Goal: Task Accomplishment & Management: Manage account settings

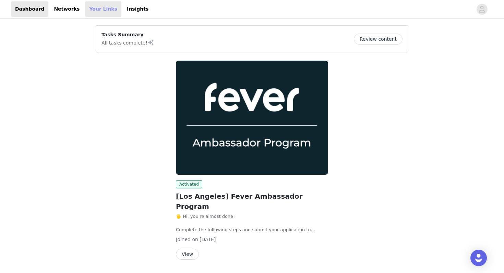
click at [91, 6] on link "Your Links" at bounding box center [103, 8] width 36 height 15
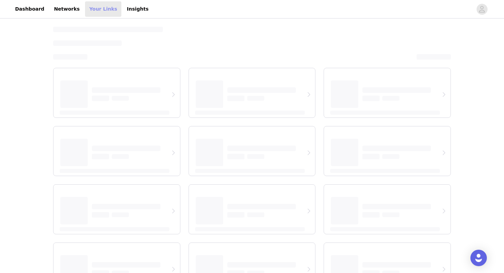
select select "12"
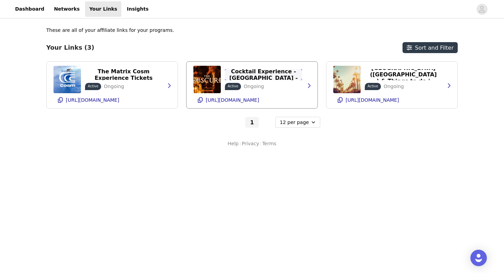
click at [262, 74] on p "The Obscure: Guided Cocktail Experience - [GEOGRAPHIC_DATA] - Tickets | Fever" at bounding box center [263, 75] width 69 height 26
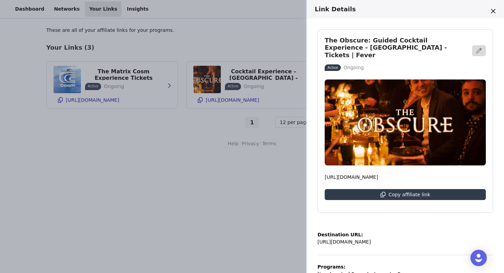
click at [228, 76] on div "Link Details The Obscure: Guided Cocktail Experience - [GEOGRAPHIC_DATA] - Tick…" at bounding box center [252, 136] width 504 height 273
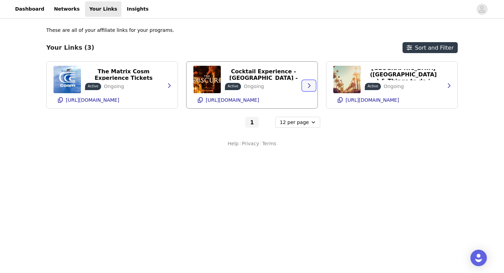
click at [310, 87] on icon "button" at bounding box center [308, 85] width 5 height 5
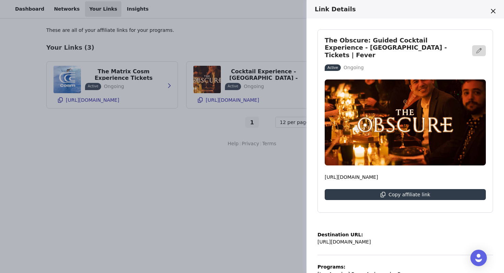
click at [228, 184] on div "Link Details The Obscure: Guided Cocktail Experience - [GEOGRAPHIC_DATA] - Tick…" at bounding box center [252, 136] width 504 height 273
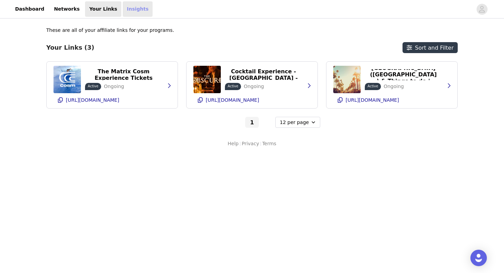
click at [129, 6] on link "Insights" at bounding box center [138, 8] width 30 height 15
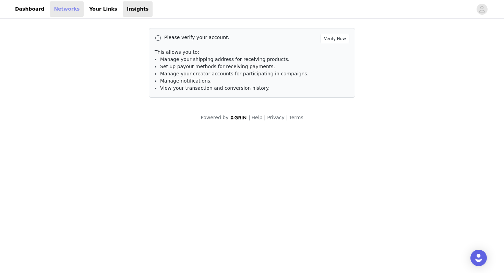
click at [70, 9] on link "Networks" at bounding box center [67, 8] width 34 height 15
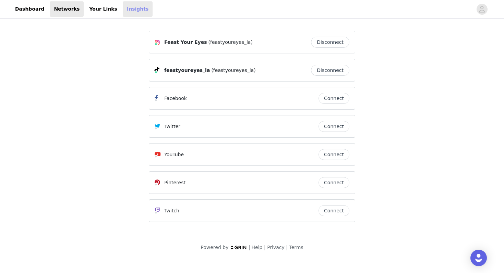
click at [124, 14] on link "Insights" at bounding box center [138, 8] width 30 height 15
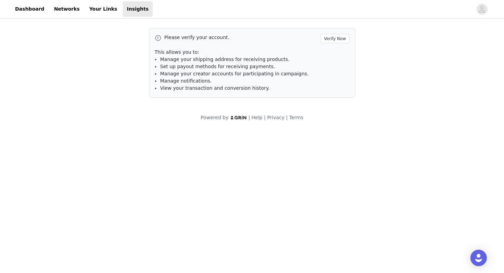
click at [244, 82] on li "Manage notifications." at bounding box center [254, 80] width 189 height 7
drag, startPoint x: 191, startPoint y: 58, endPoint x: 259, endPoint y: 75, distance: 70.3
click at [259, 75] on ul "Manage your shipping address for receiving products. Set up payout methods for …" at bounding box center [254, 74] width 189 height 36
click at [332, 40] on button "Verify Now" at bounding box center [334, 38] width 29 height 9
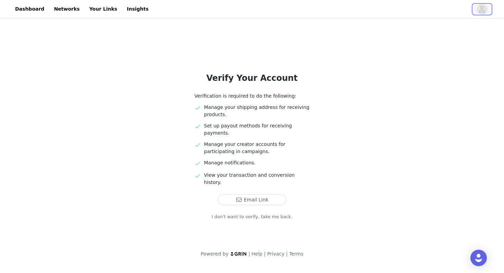
click at [481, 12] on icon "avatar" at bounding box center [482, 9] width 6 height 7
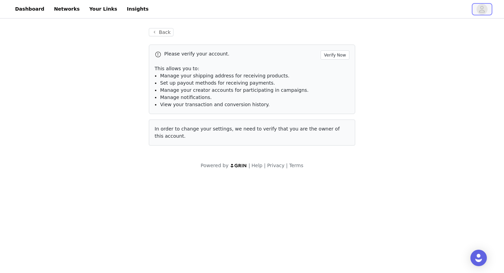
click at [481, 12] on icon "avatar" at bounding box center [482, 9] width 6 height 7
click at [484, 8] on icon "avatar" at bounding box center [481, 9] width 7 height 11
click at [160, 26] on div "Back Please verify your account. Verify Now This allows you to: Manage your shi…" at bounding box center [251, 87] width 223 height 134
click at [159, 30] on button "Back" at bounding box center [161, 32] width 25 height 8
click at [166, 32] on button "Back" at bounding box center [161, 32] width 25 height 8
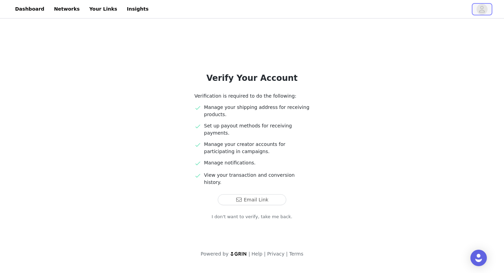
click at [484, 8] on icon "avatar" at bounding box center [481, 9] width 7 height 11
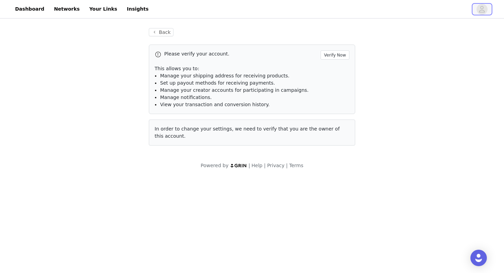
click at [484, 8] on icon "avatar" at bounding box center [481, 9] width 7 height 11
click at [151, 29] on button "Back" at bounding box center [161, 32] width 25 height 8
click at [484, 260] on div "Open Intercom Messenger" at bounding box center [478, 258] width 18 height 18
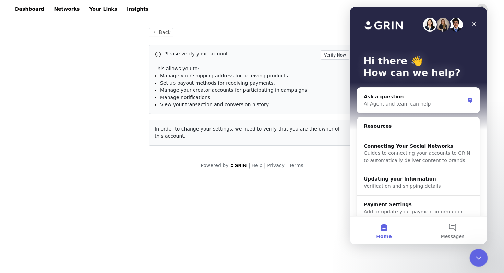
click at [483, 258] on div "Close Intercom Messenger" at bounding box center [477, 257] width 16 height 16
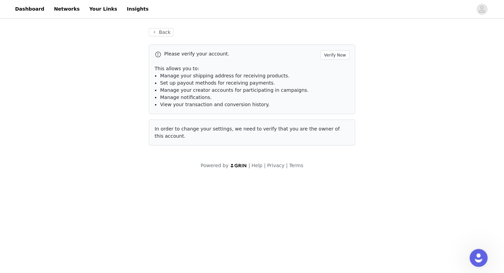
click at [483, 258] on div "Open Intercom Messenger" at bounding box center [477, 257] width 23 height 23
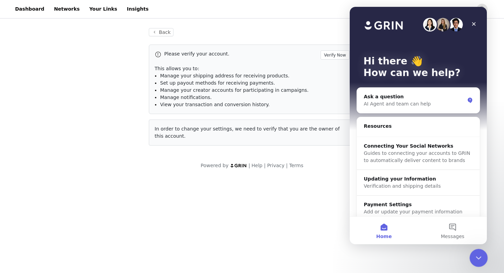
click at [484, 259] on div "Close Intercom Messenger" at bounding box center [477, 257] width 16 height 16
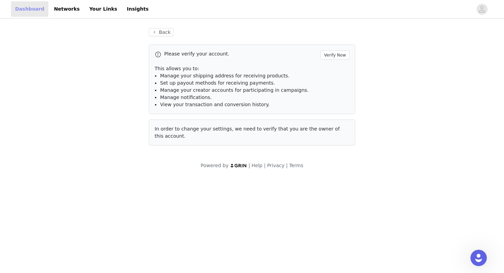
click at [25, 1] on link "Dashboard" at bounding box center [29, 8] width 37 height 15
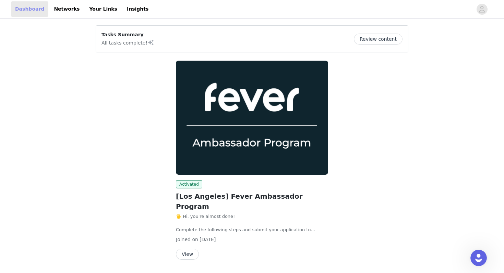
scroll to position [11, 0]
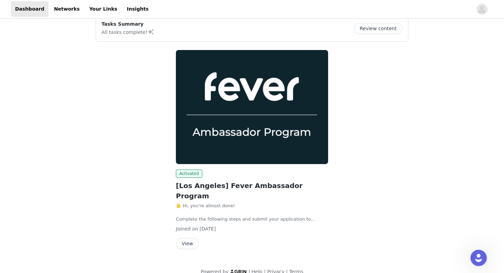
click at [250, 185] on h2 "[Los Angeles] Fever Ambassador Program" at bounding box center [252, 191] width 152 height 21
click at [246, 114] on img at bounding box center [252, 107] width 152 height 114
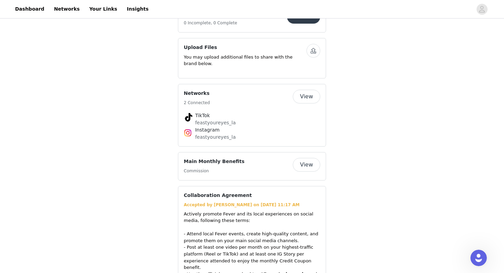
scroll to position [491, 0]
click at [311, 159] on button "View" at bounding box center [306, 164] width 27 height 14
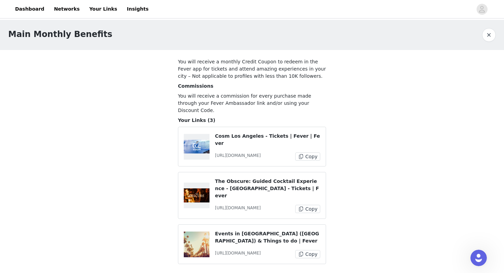
scroll to position [4, 0]
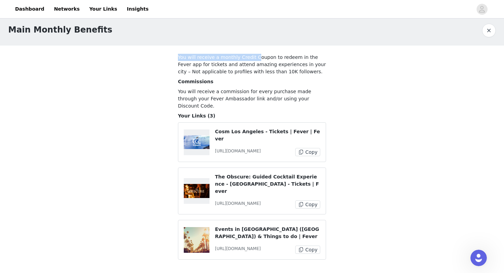
drag, startPoint x: 193, startPoint y: 53, endPoint x: 258, endPoint y: 62, distance: 65.6
click at [258, 61] on p "You will receive a monthly Credit Coupon to redeem in the Fever app for tickets…" at bounding box center [252, 65] width 148 height 22
click at [258, 62] on p "You will receive a monthly Credit Coupon to redeem in the Fever app for tickets…" at bounding box center [252, 65] width 148 height 22
click at [67, 14] on link "Networks" at bounding box center [67, 8] width 34 height 15
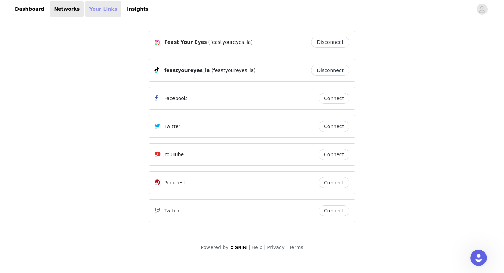
click at [103, 11] on link "Your Links" at bounding box center [103, 8] width 36 height 15
select select "12"
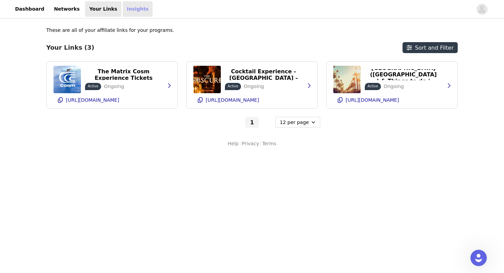
click at [123, 11] on link "Insights" at bounding box center [138, 8] width 30 height 15
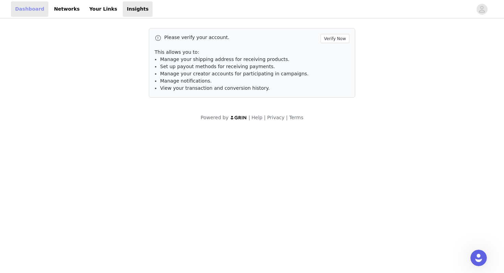
click at [24, 16] on link "Dashboard" at bounding box center [29, 8] width 37 height 15
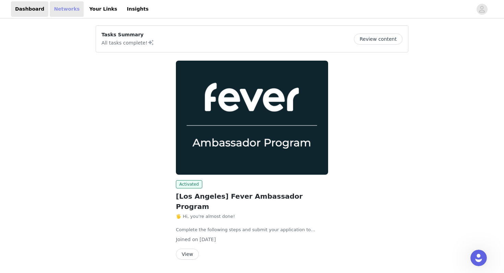
click at [72, 11] on link "Networks" at bounding box center [67, 8] width 34 height 15
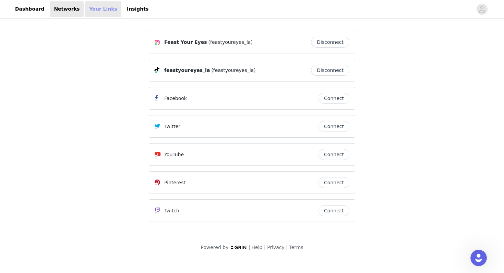
click at [94, 7] on link "Your Links" at bounding box center [103, 8] width 36 height 15
select select "12"
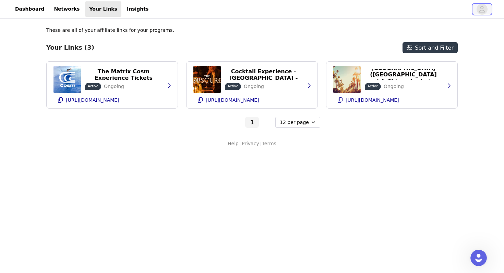
click at [482, 11] on icon "avatar" at bounding box center [481, 9] width 7 height 11
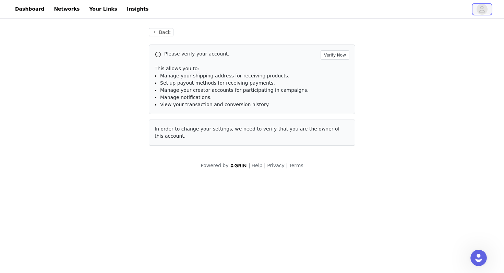
click at [482, 11] on icon "avatar" at bounding box center [481, 9] width 7 height 11
click at [344, 52] on button "Verify Now" at bounding box center [334, 54] width 29 height 9
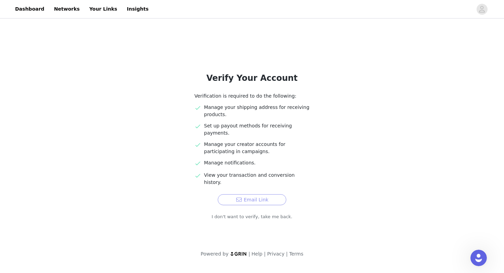
click at [262, 194] on button "Email Link" at bounding box center [252, 199] width 69 height 11
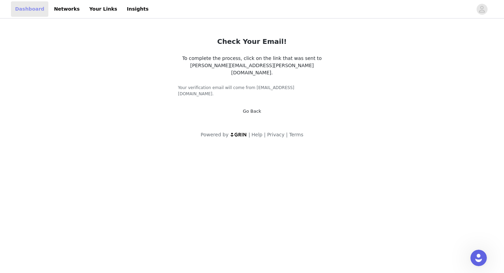
click at [26, 6] on link "Dashboard" at bounding box center [29, 8] width 37 height 15
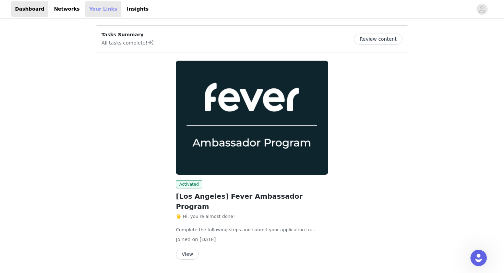
click at [94, 15] on link "Your Links" at bounding box center [103, 8] width 36 height 15
select select "12"
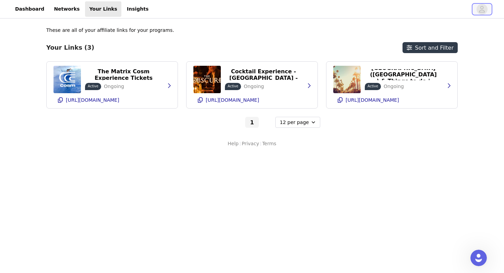
click at [481, 10] on icon "avatar" at bounding box center [481, 9] width 7 height 11
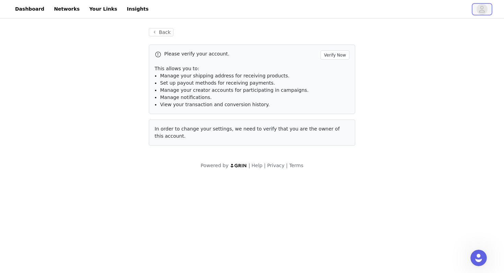
click at [481, 10] on icon "avatar" at bounding box center [482, 9] width 6 height 7
